Goal: Find specific page/section: Find specific page/section

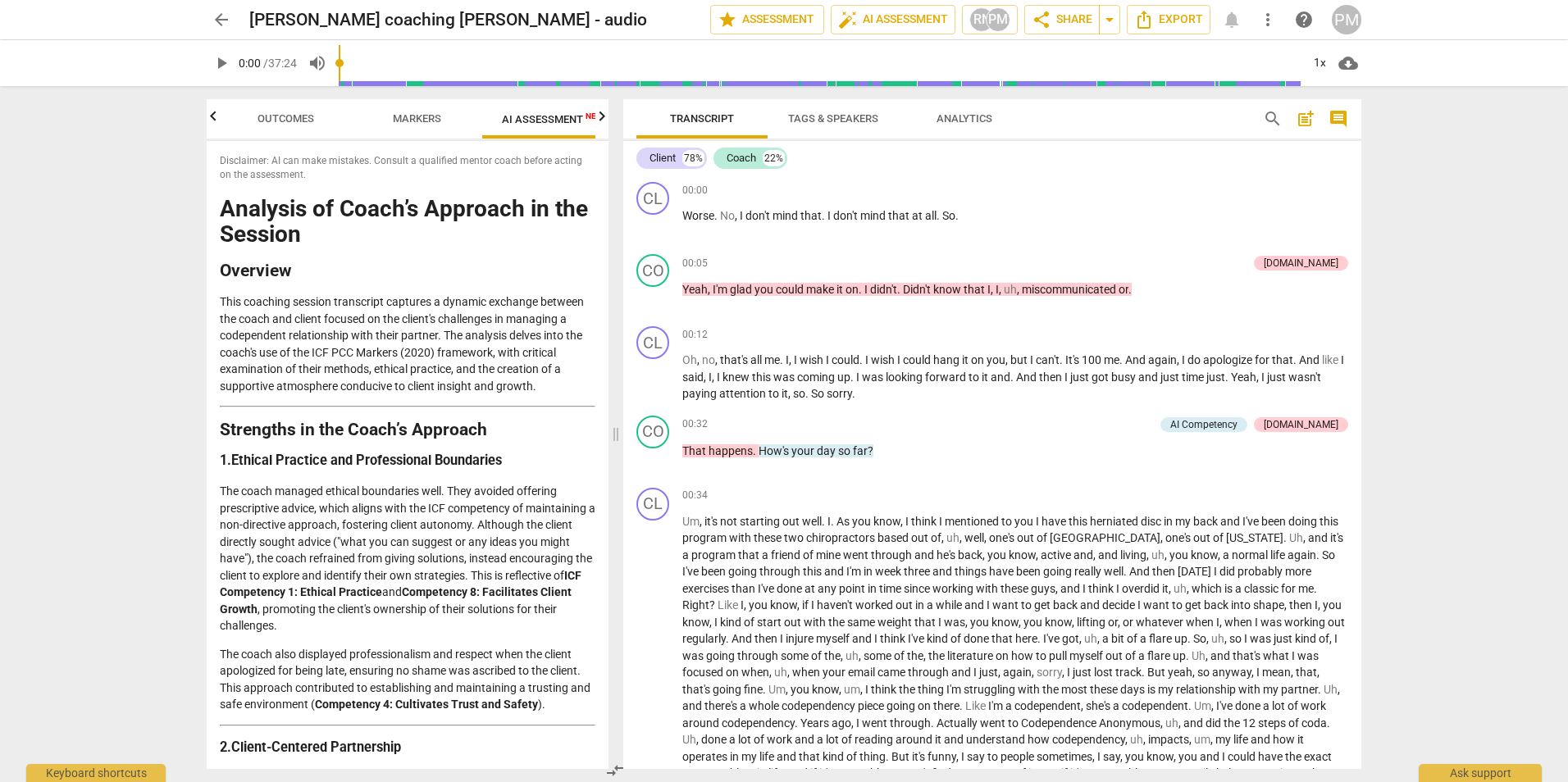
scroll to position [0, 27]
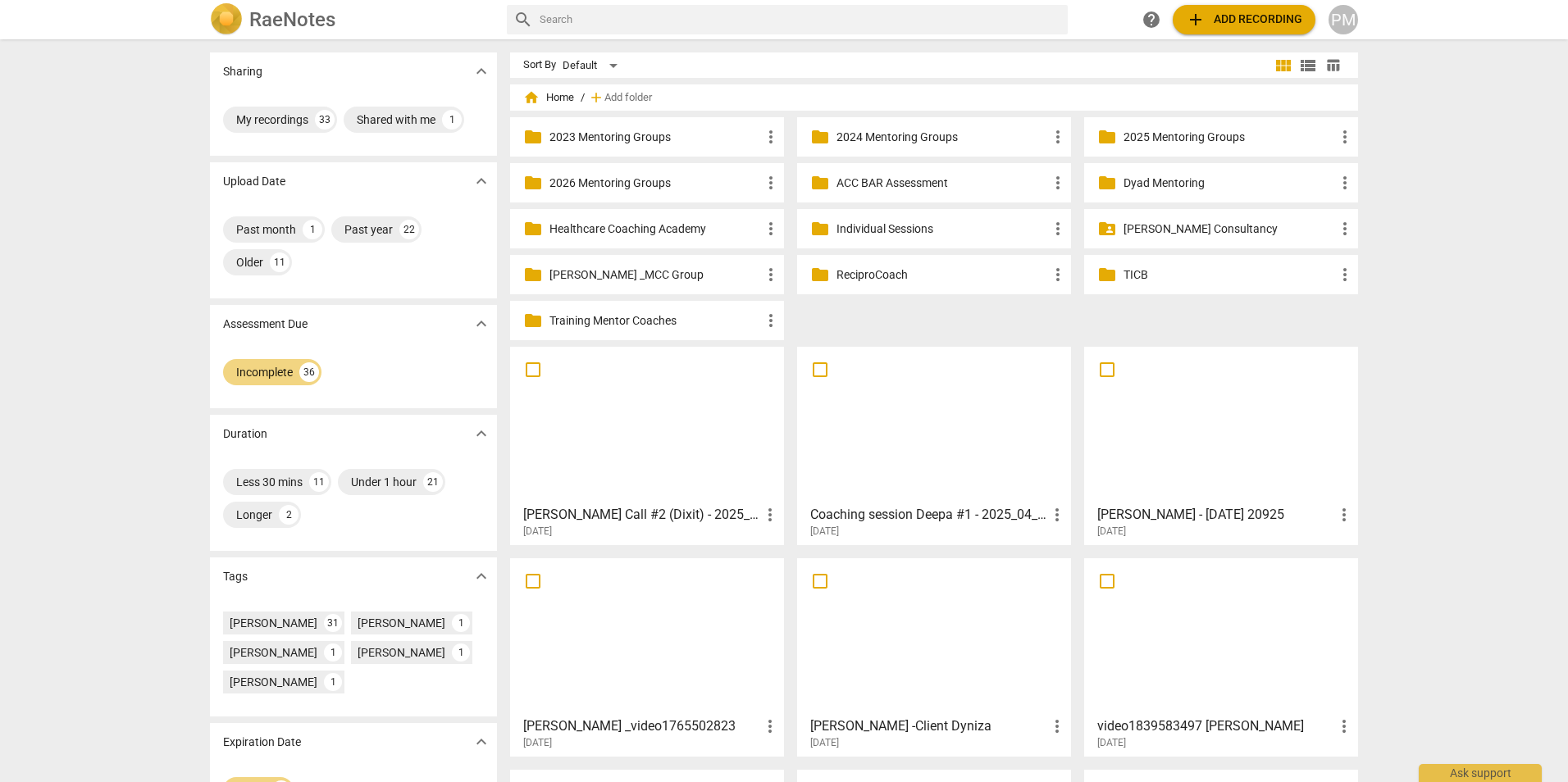
click at [1148, 141] on p "2025 Mentoring Groups" at bounding box center [1229, 137] width 212 height 17
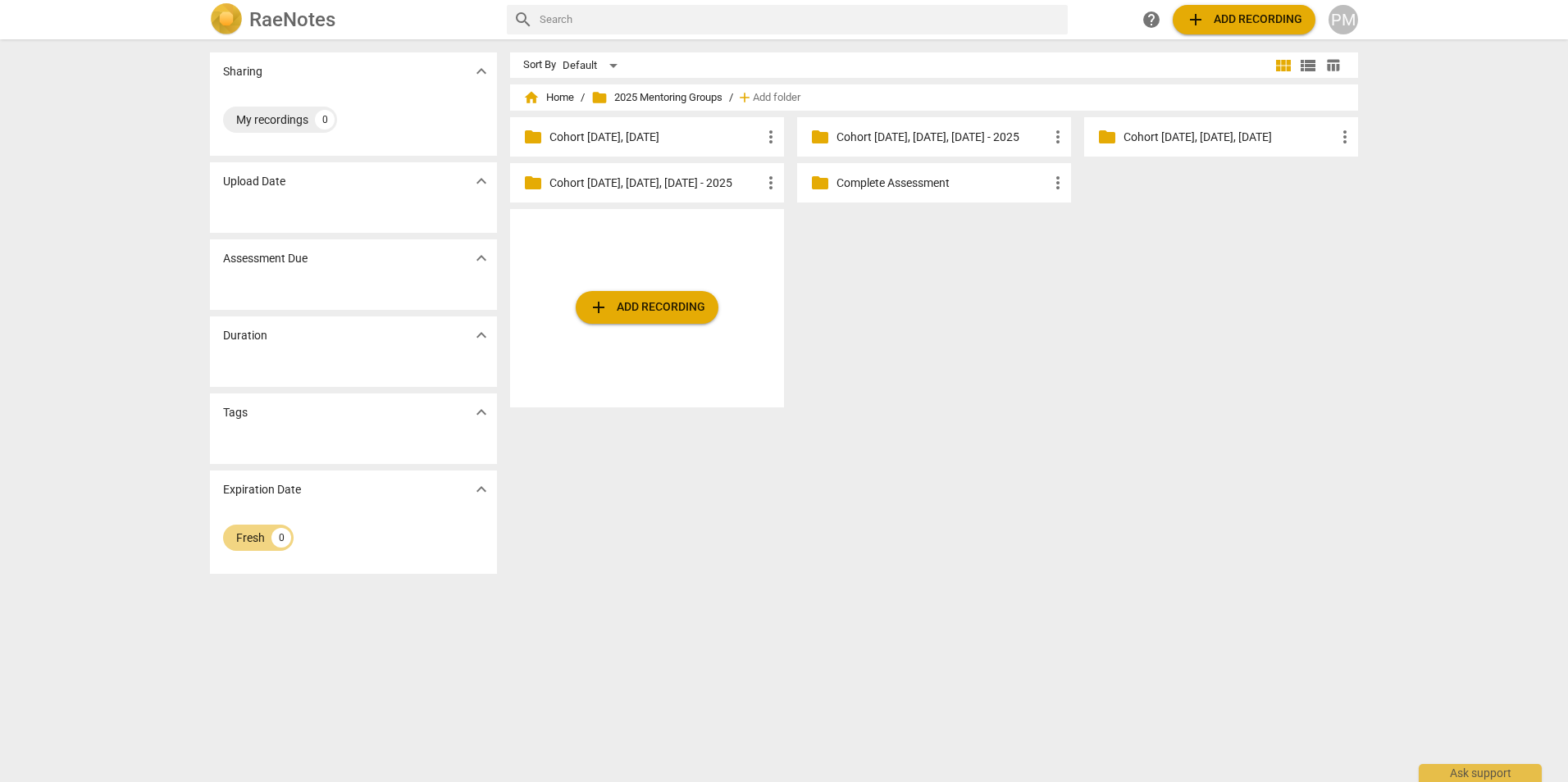
click at [920, 182] on p "Complete Assessment" at bounding box center [942, 183] width 212 height 17
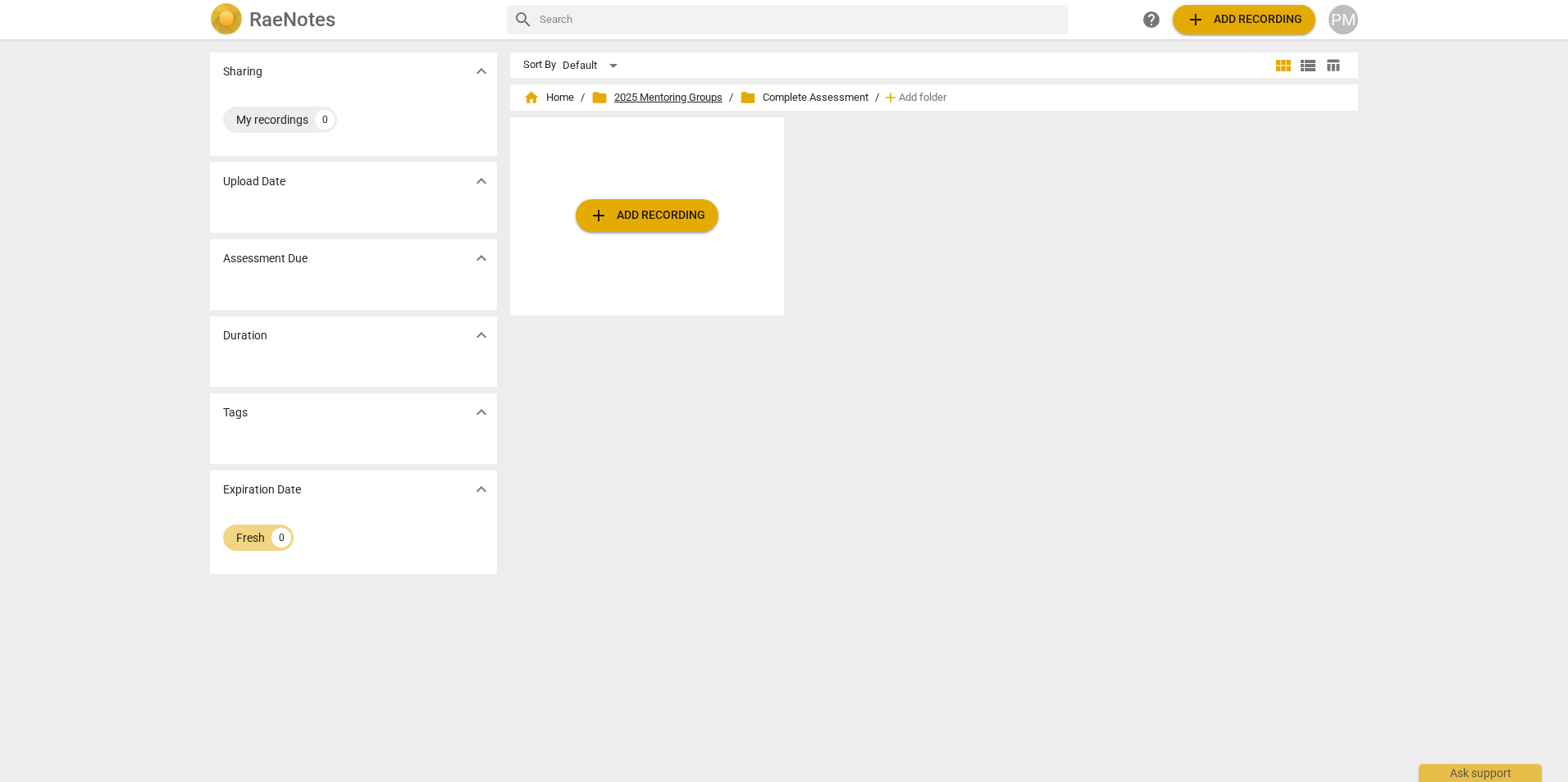
click at [630, 101] on span "folder 2025 Mentoring Groups" at bounding box center [656, 97] width 131 height 16
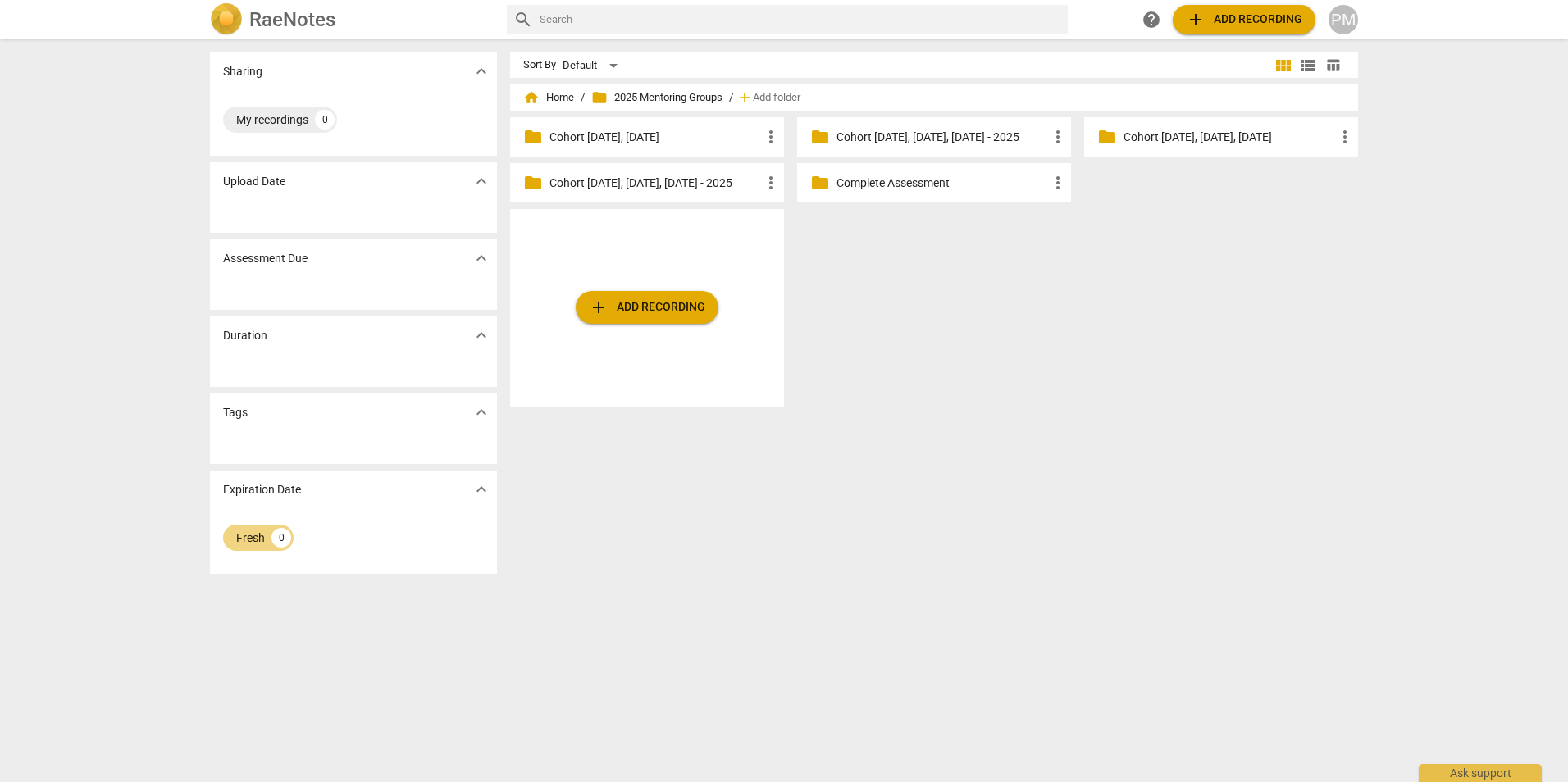
click at [557, 99] on span "home Home" at bounding box center [548, 97] width 51 height 16
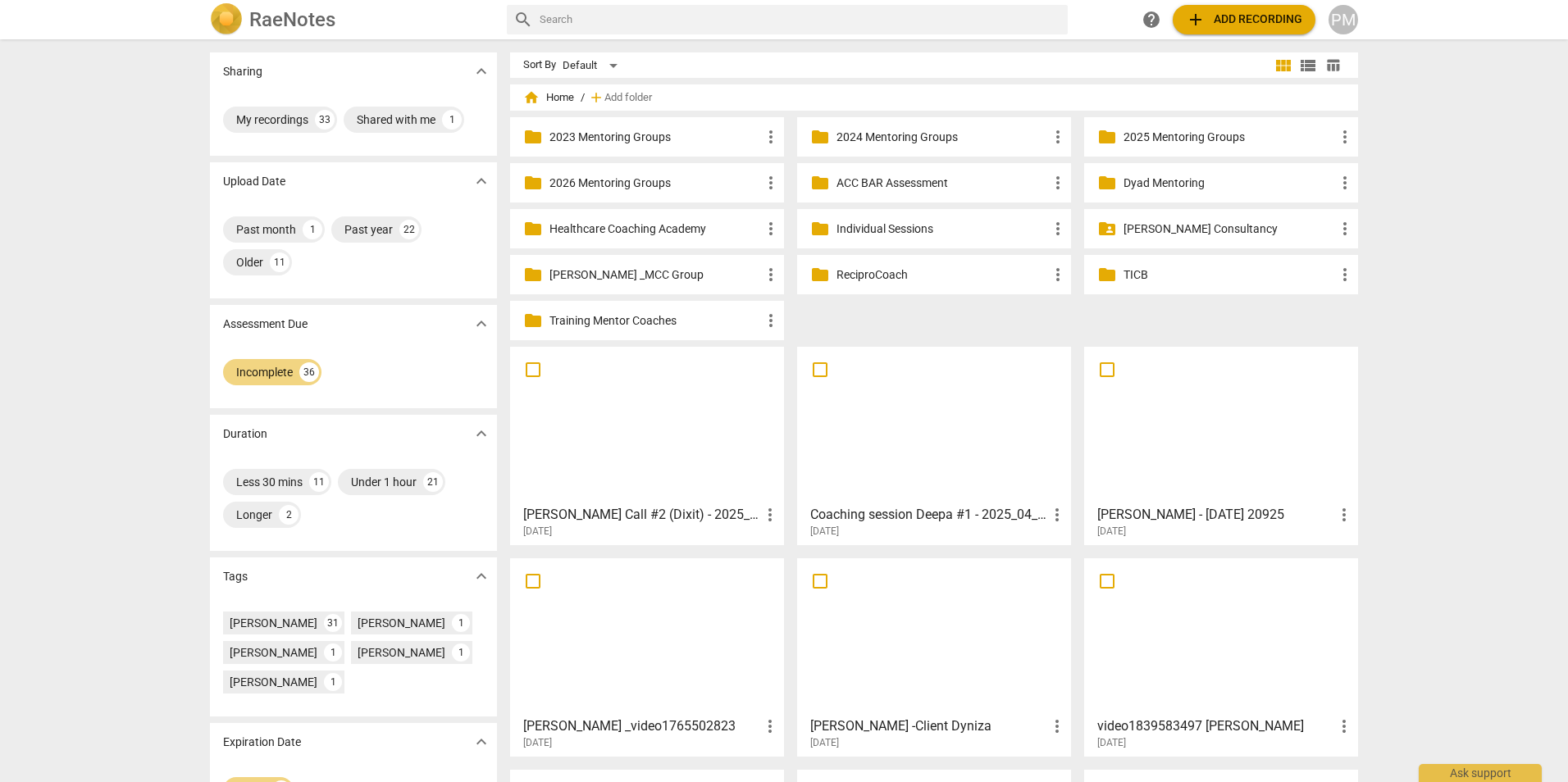
click at [916, 183] on p "ACC BAR Assessment" at bounding box center [942, 183] width 212 height 17
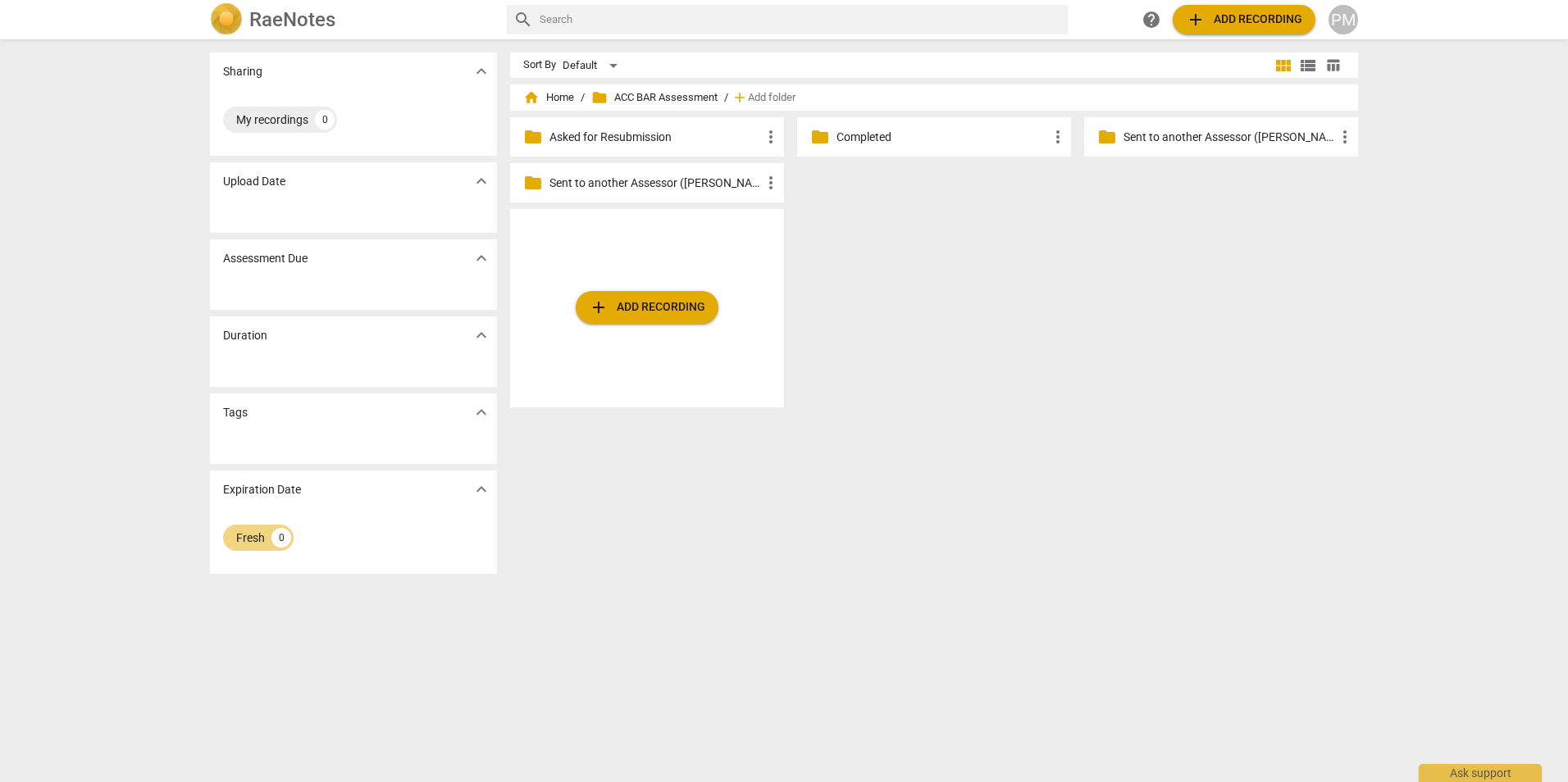
click at [856, 141] on p "Completed" at bounding box center [942, 137] width 212 height 17
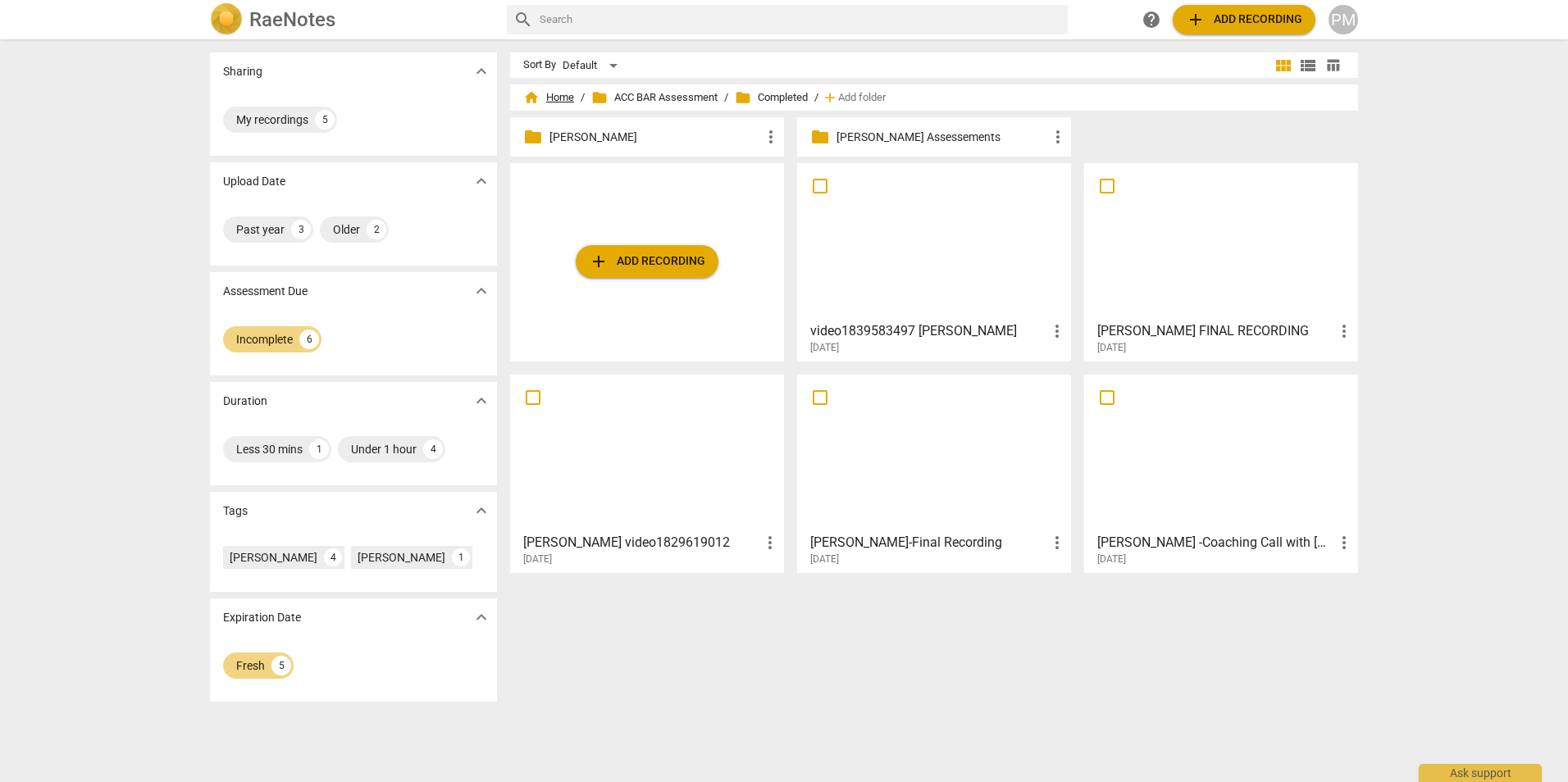
click at [550, 91] on span "home Home" at bounding box center [548, 97] width 51 height 16
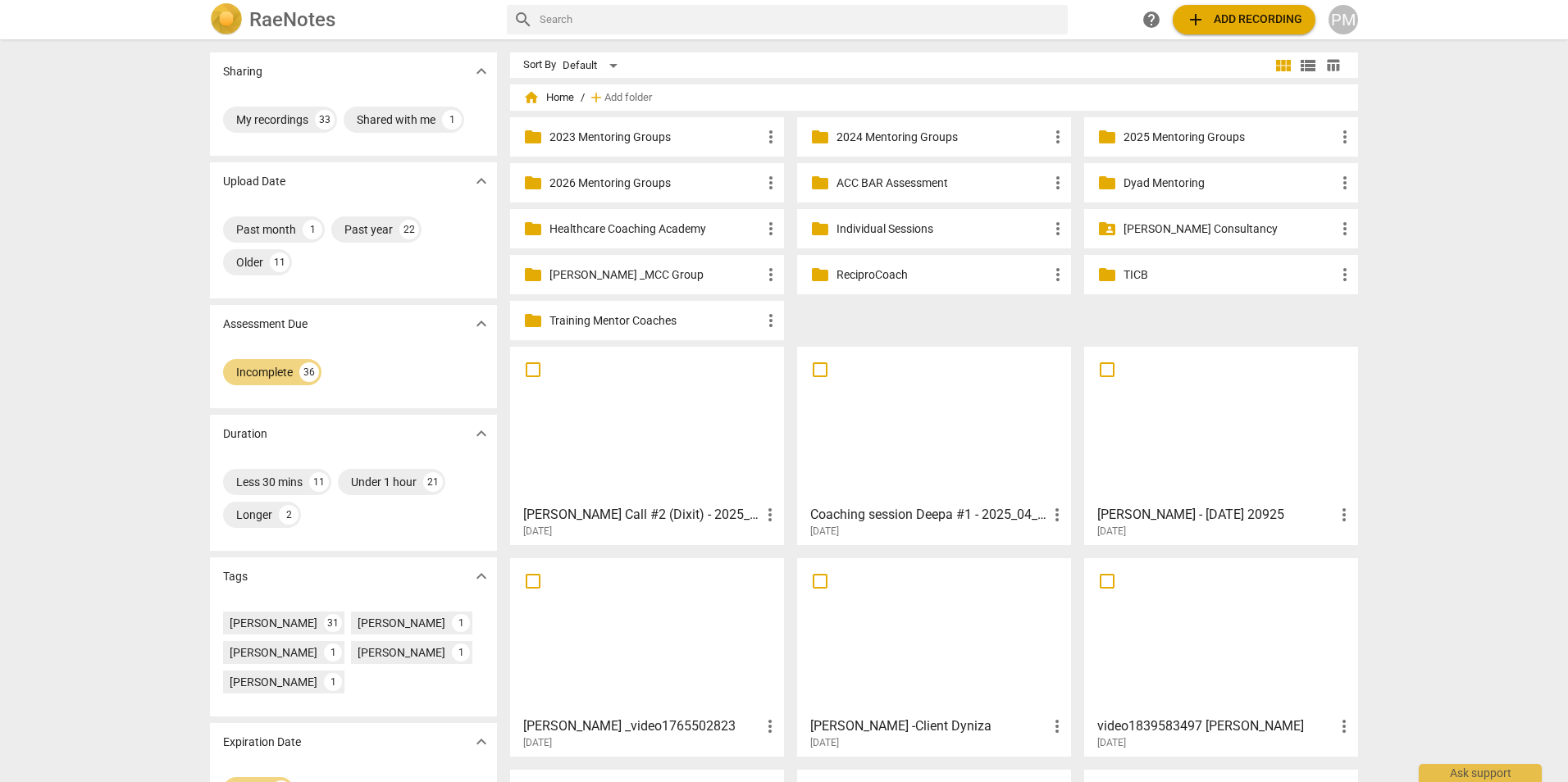
click at [1346, 30] on div "PM" at bounding box center [1343, 20] width 29 height 29
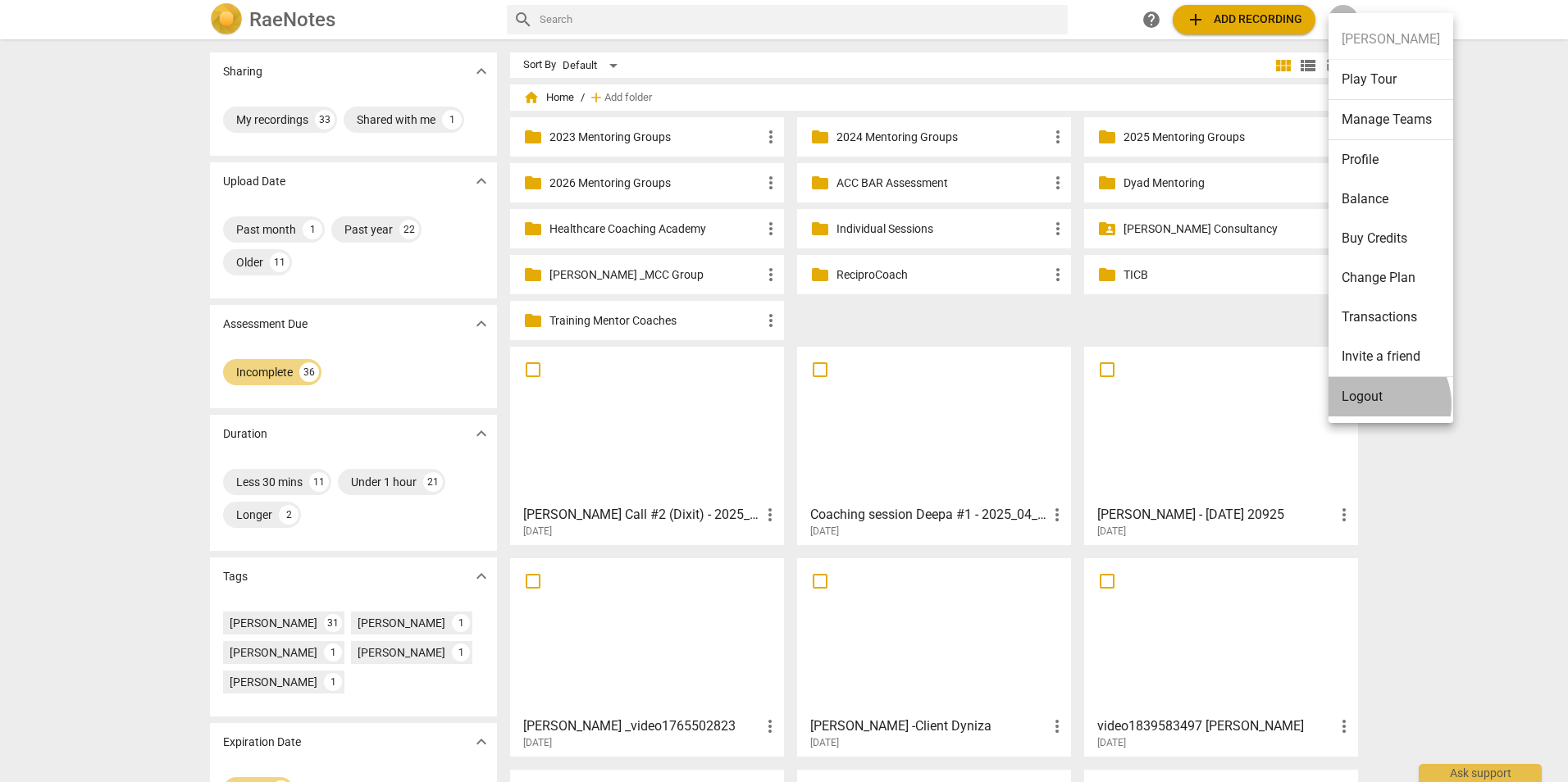
click at [1376, 404] on li "Logout" at bounding box center [1390, 397] width 124 height 39
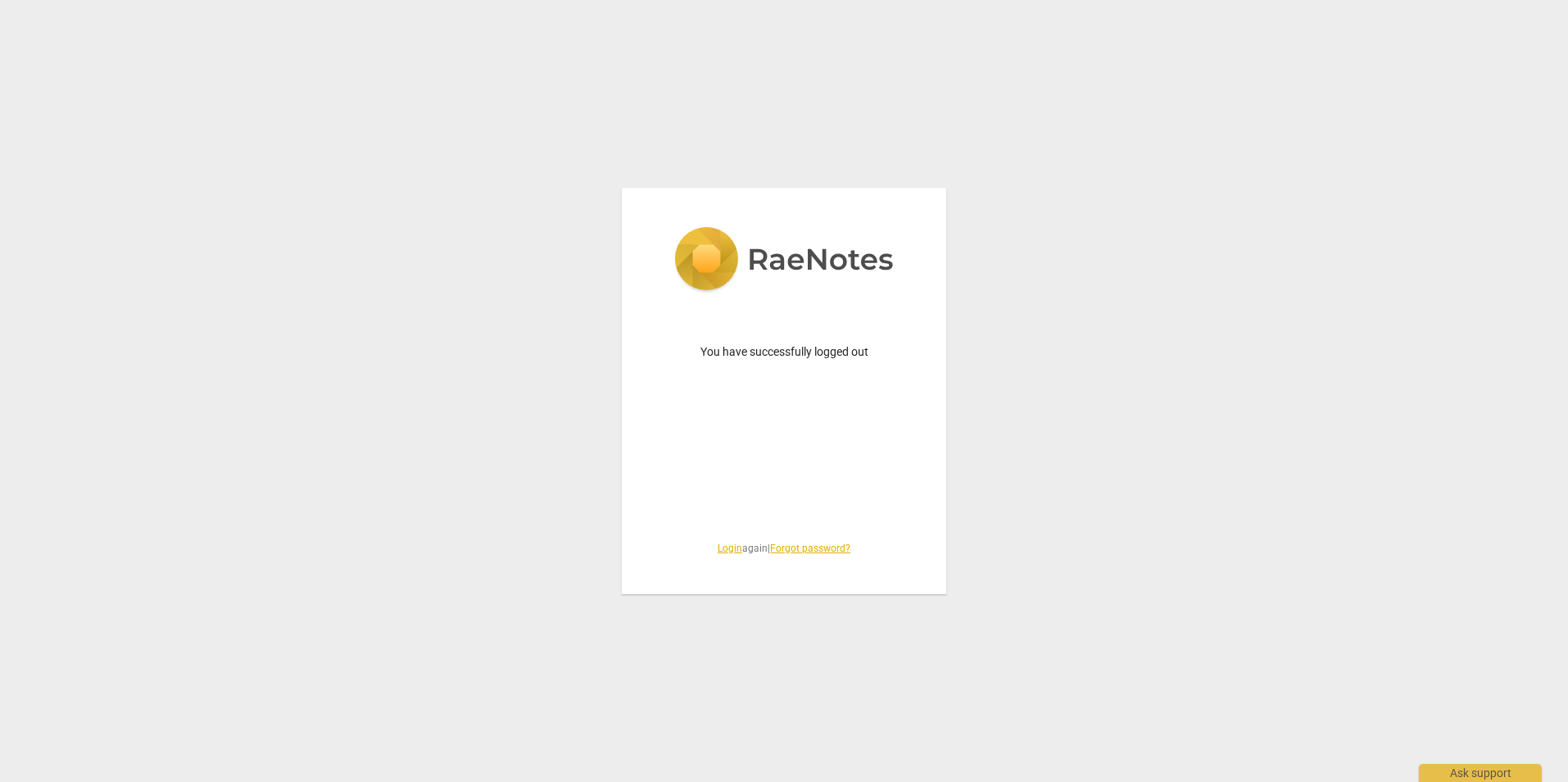
click at [719, 546] on link "Login" at bounding box center [729, 548] width 25 height 11
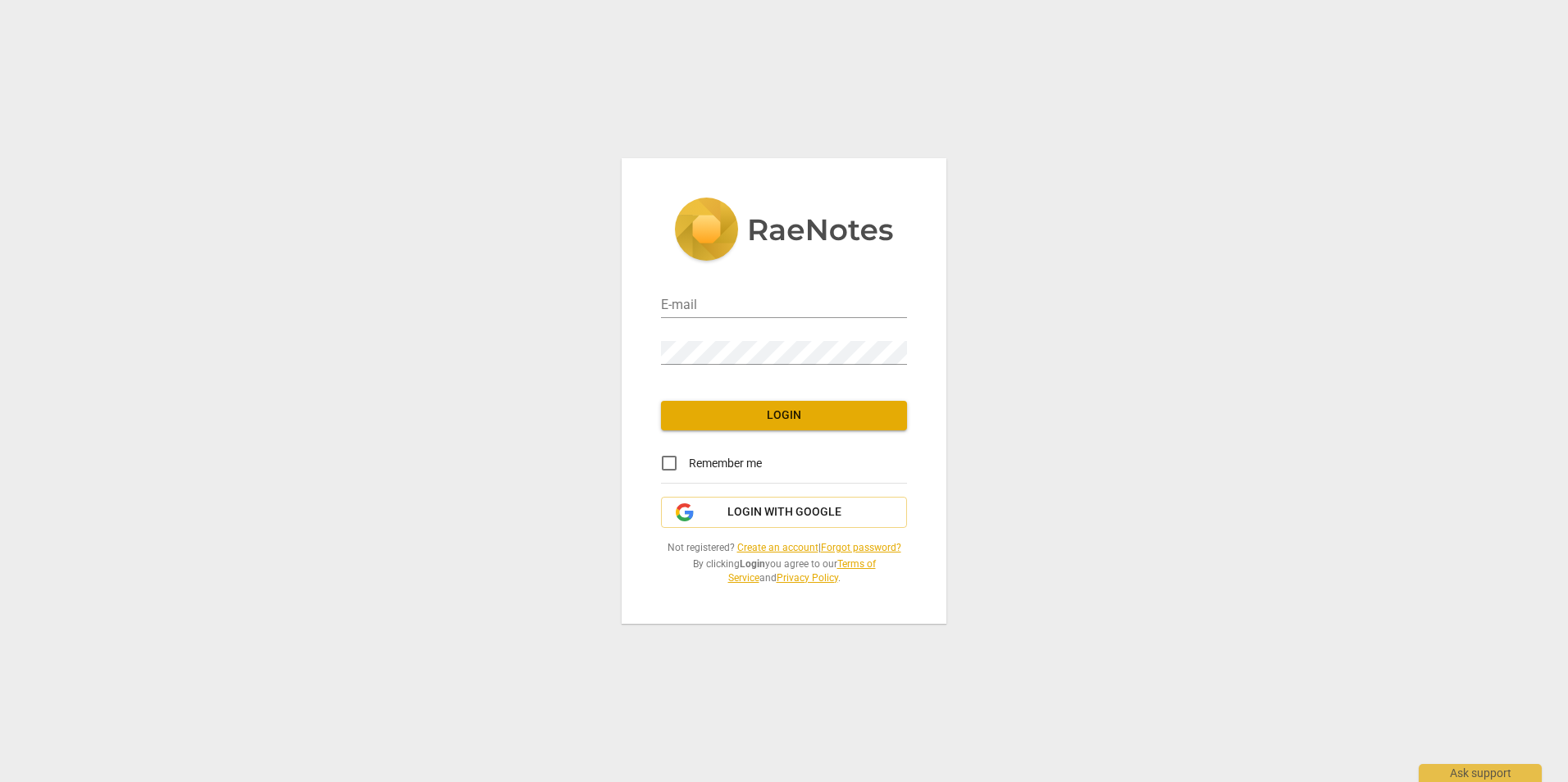
type input "melnykconsultancy@gmail.com"
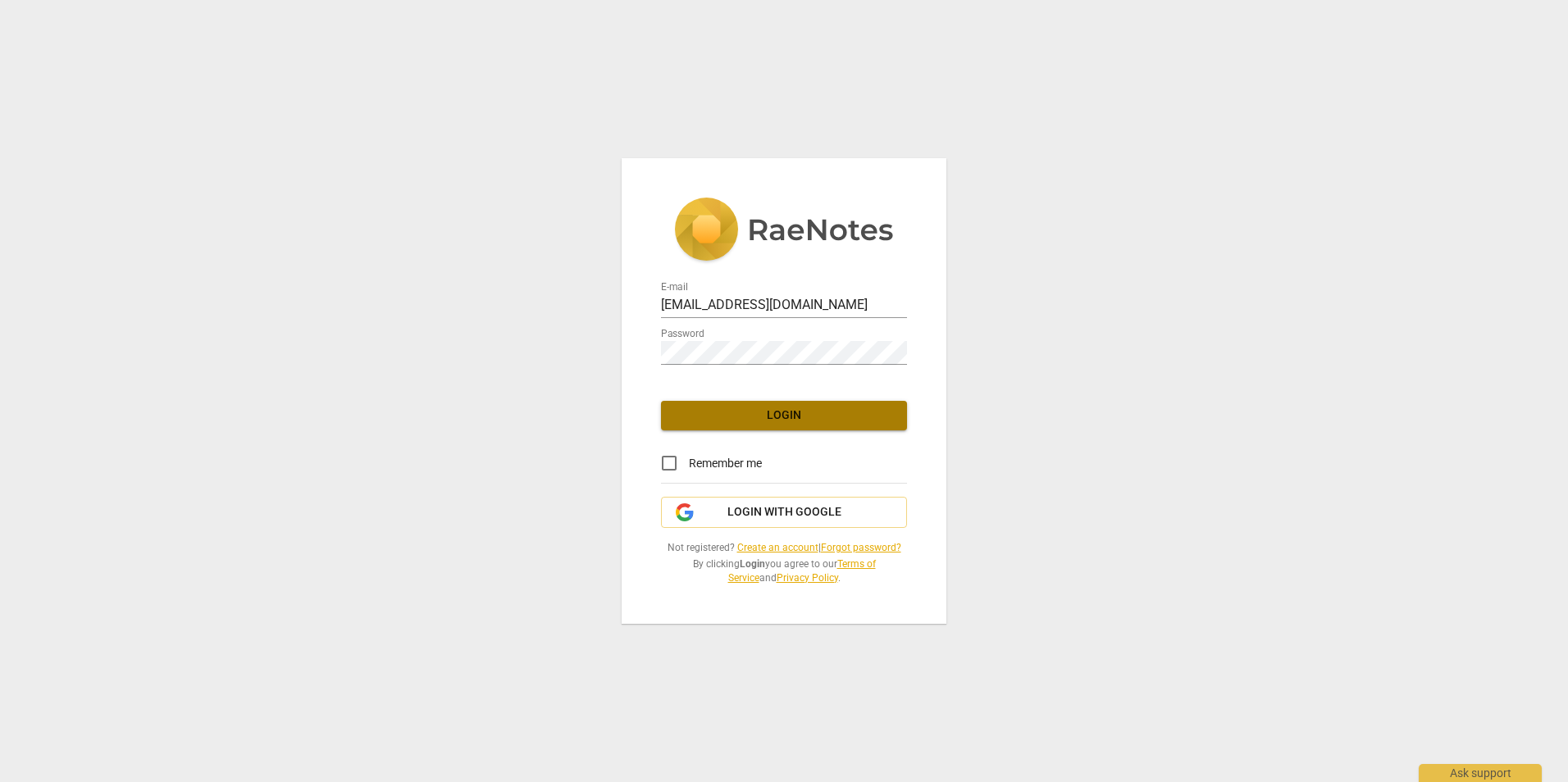
click at [802, 417] on span "Login" at bounding box center [784, 415] width 220 height 16
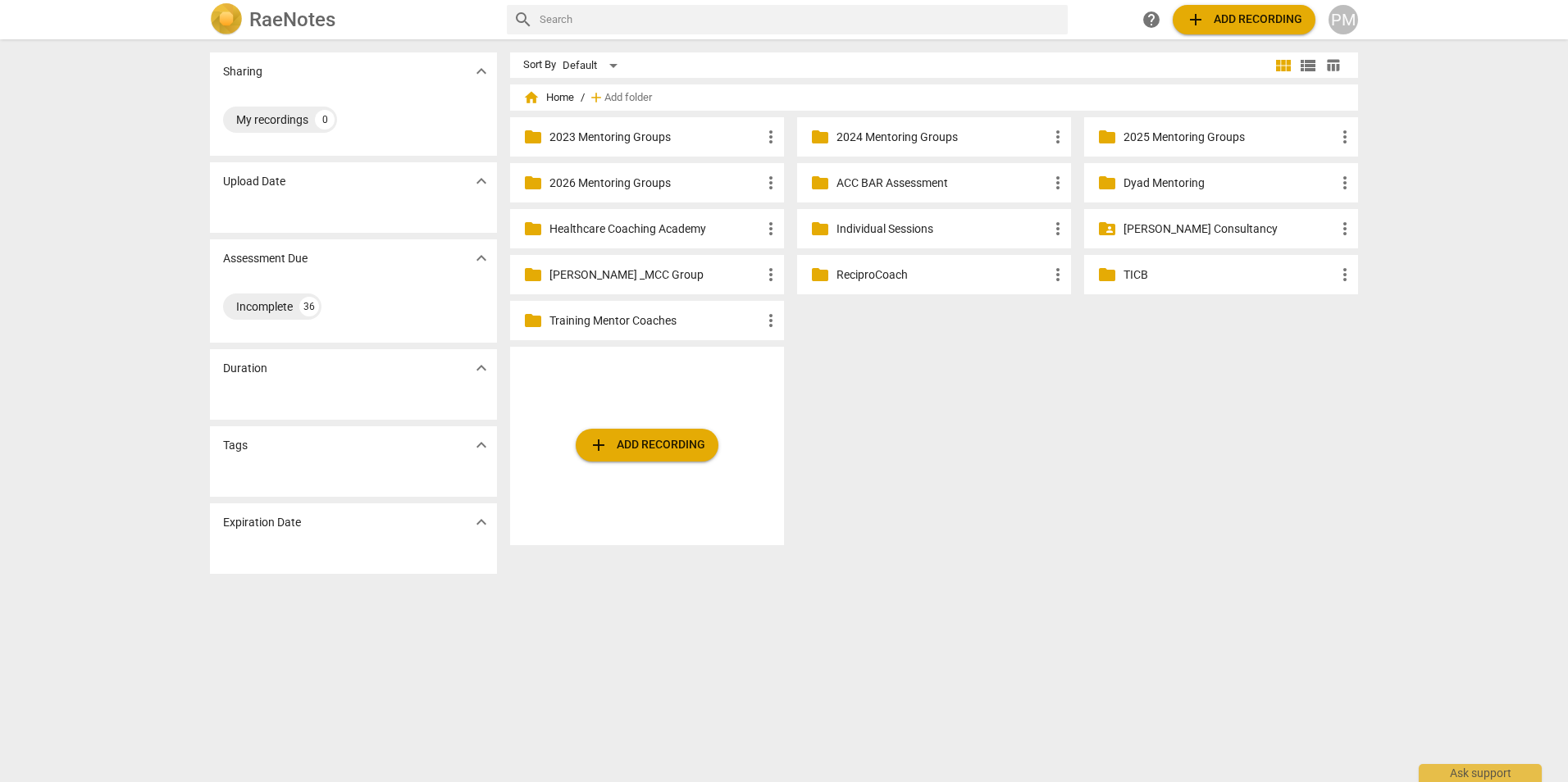
click at [862, 186] on p "ACC BAR Assessment" at bounding box center [942, 183] width 212 height 17
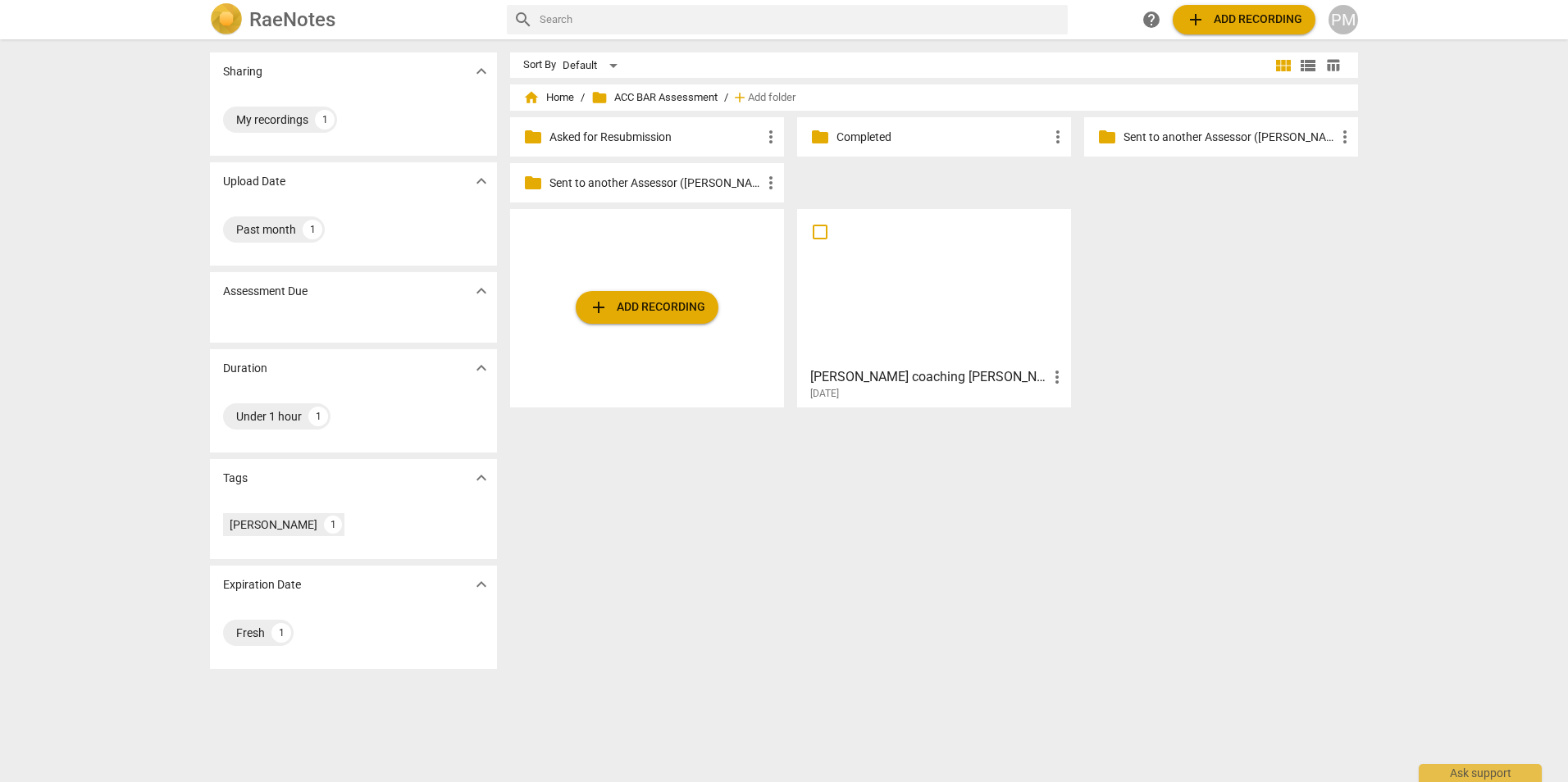
click at [928, 327] on div at bounding box center [934, 286] width 262 height 145
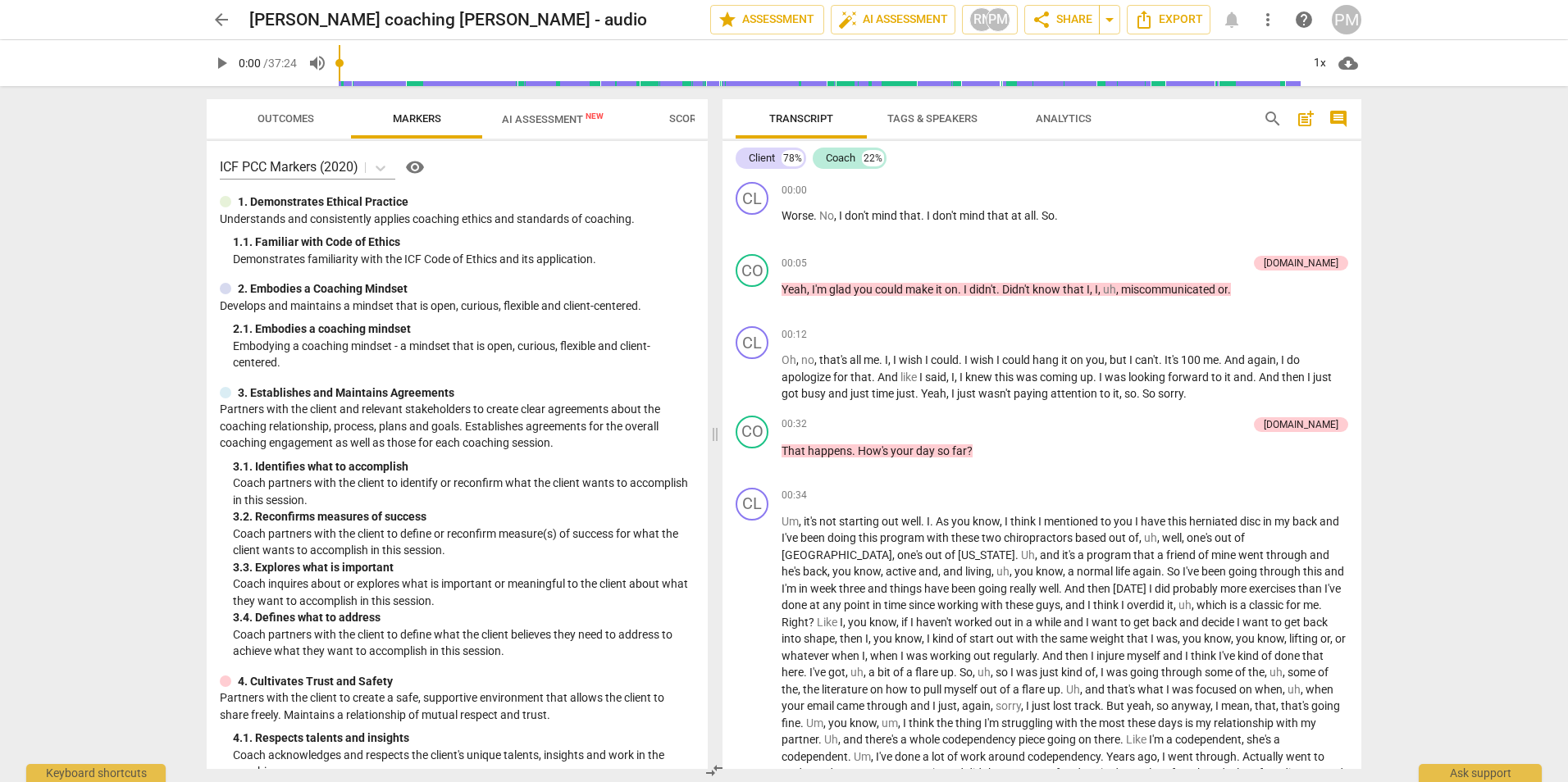
drag, startPoint x: 782, startPoint y: 430, endPoint x: 713, endPoint y: 430, distance: 69.0
click at [713, 430] on span at bounding box center [715, 434] width 9 height 696
